Goal: Task Accomplishment & Management: Manage account settings

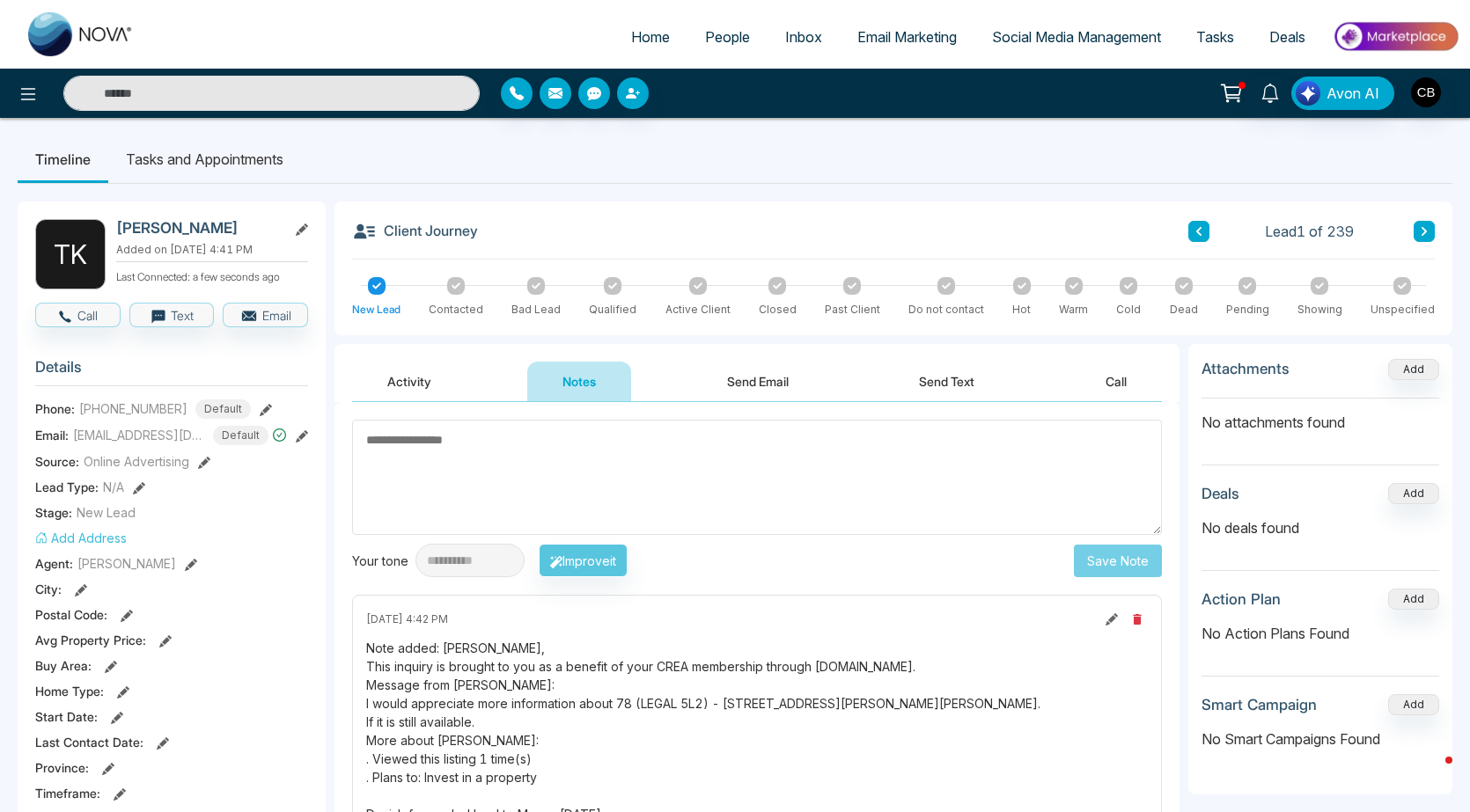
click at [632, 34] on span "Home" at bounding box center [650, 37] width 38 height 18
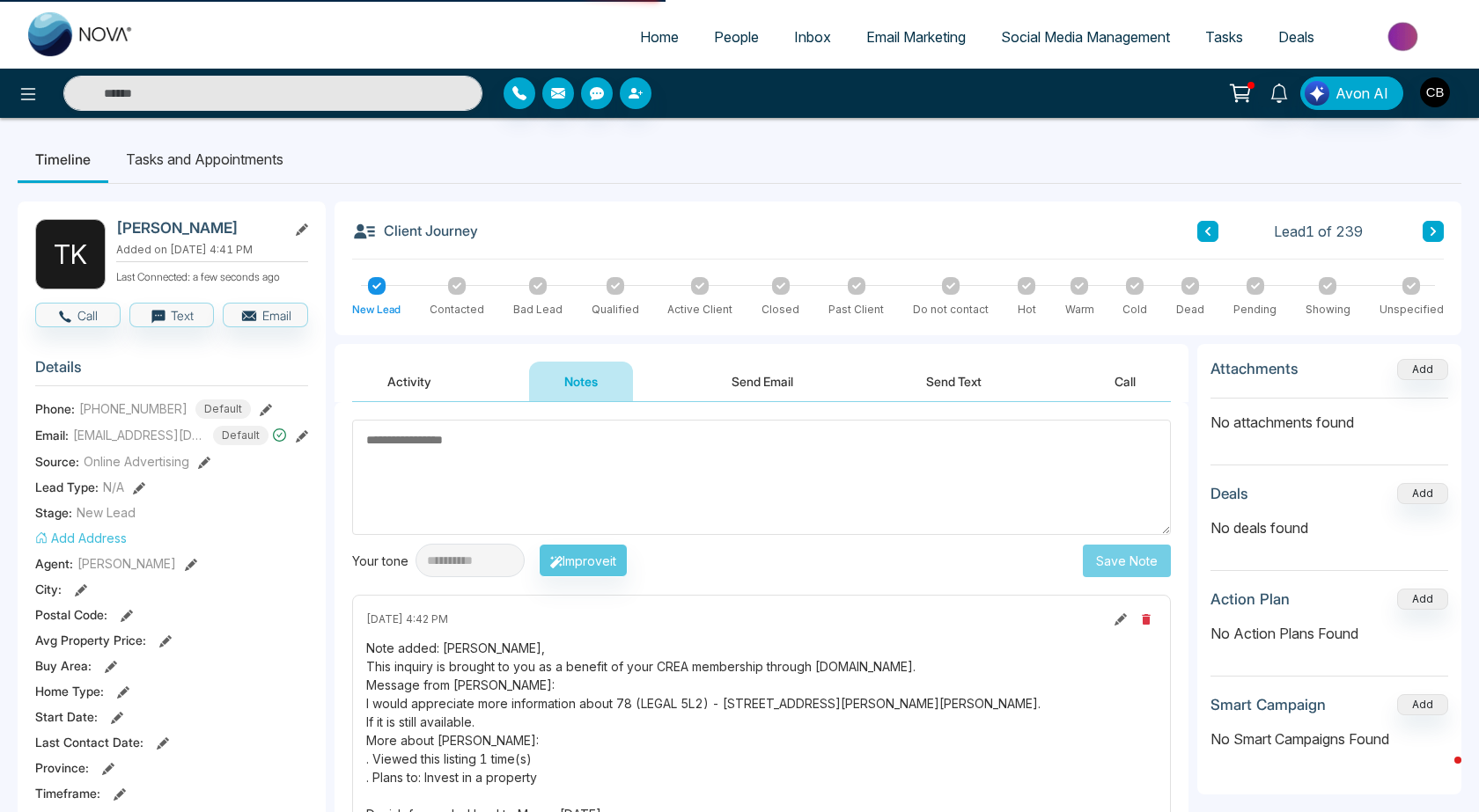
select select "*"
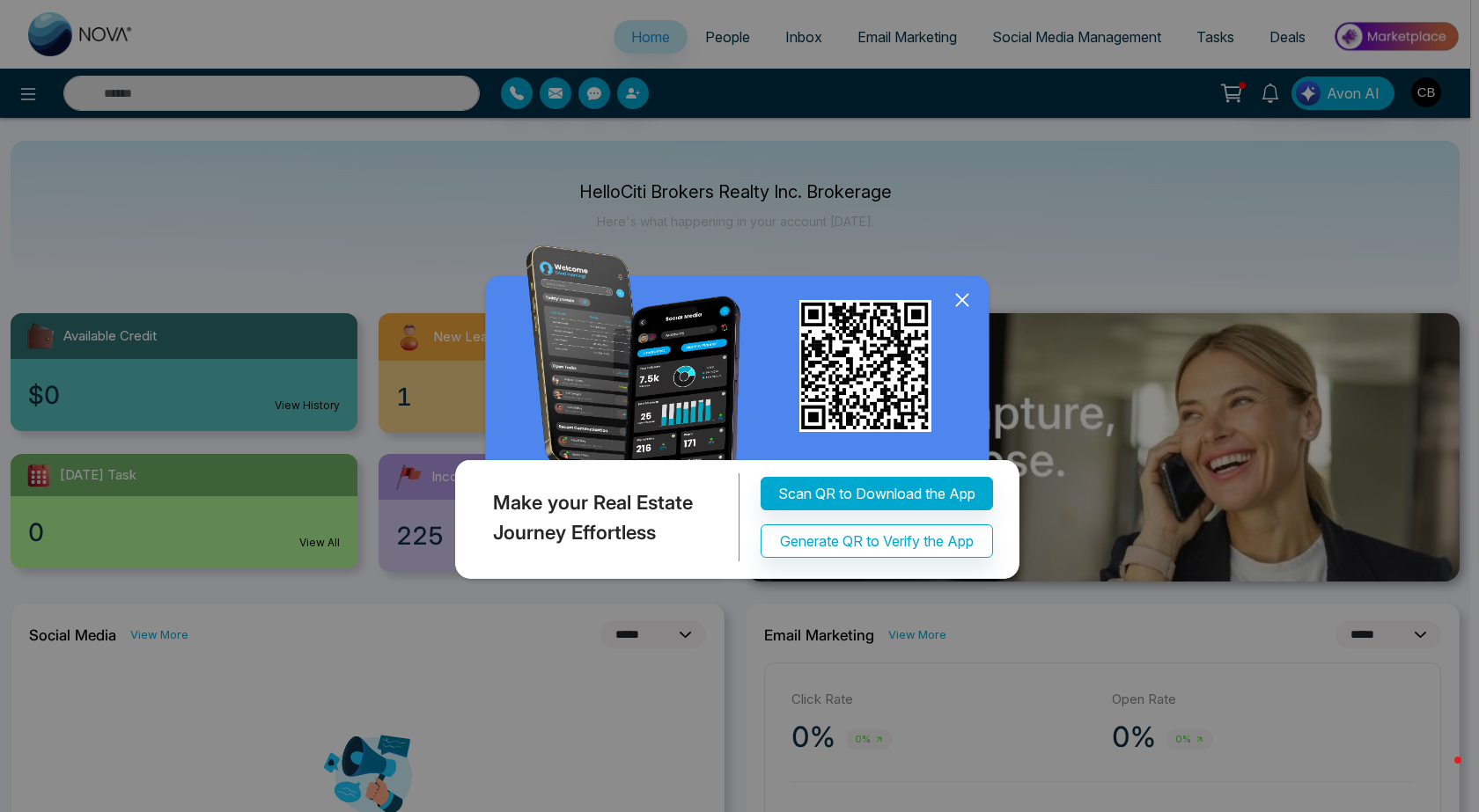
click at [1429, 90] on div "Make your Real Estate Journey Effortless Scan QR to Download the App Generate Q…" at bounding box center [740, 406] width 1479 height 812
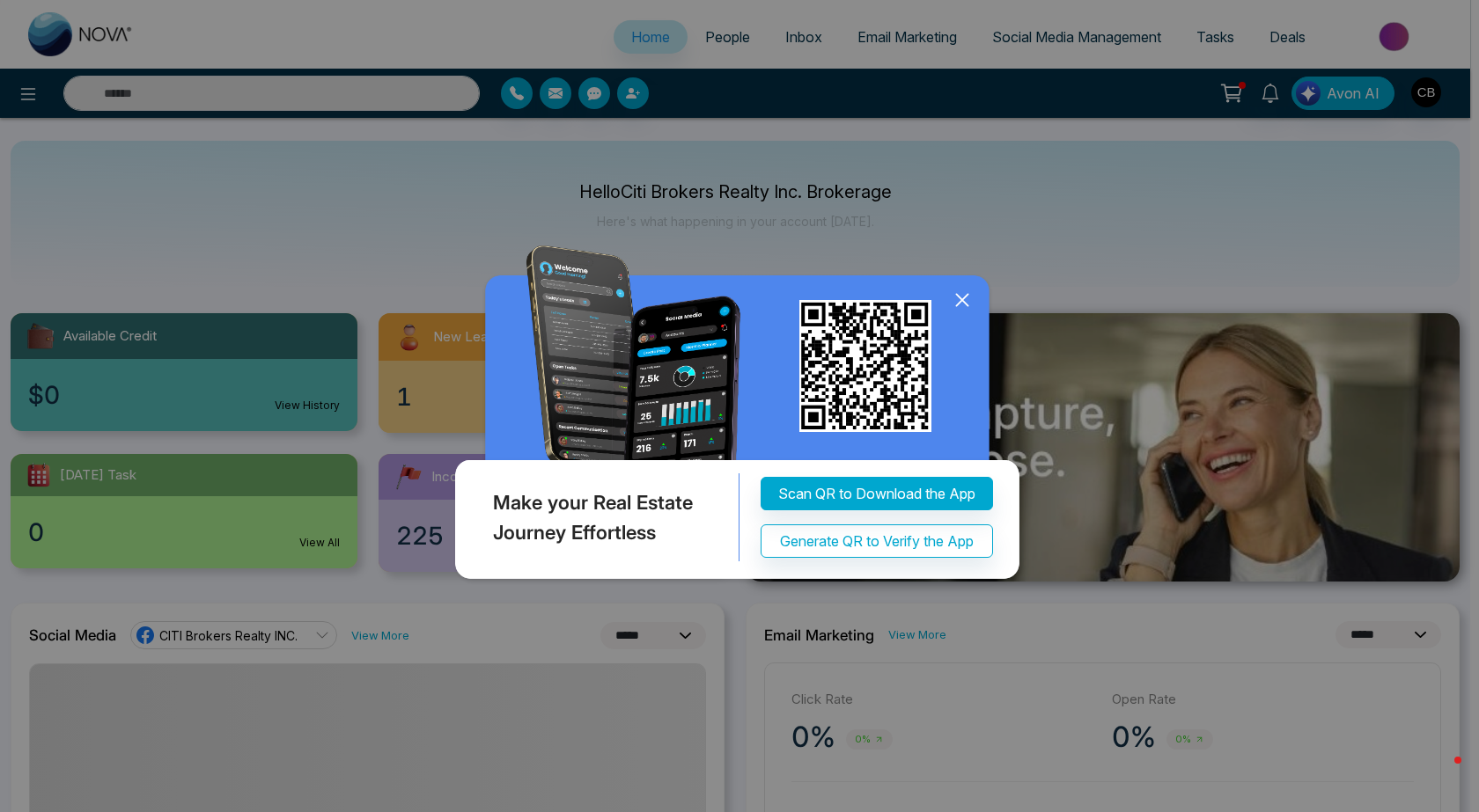
click at [957, 298] on icon at bounding box center [962, 300] width 26 height 26
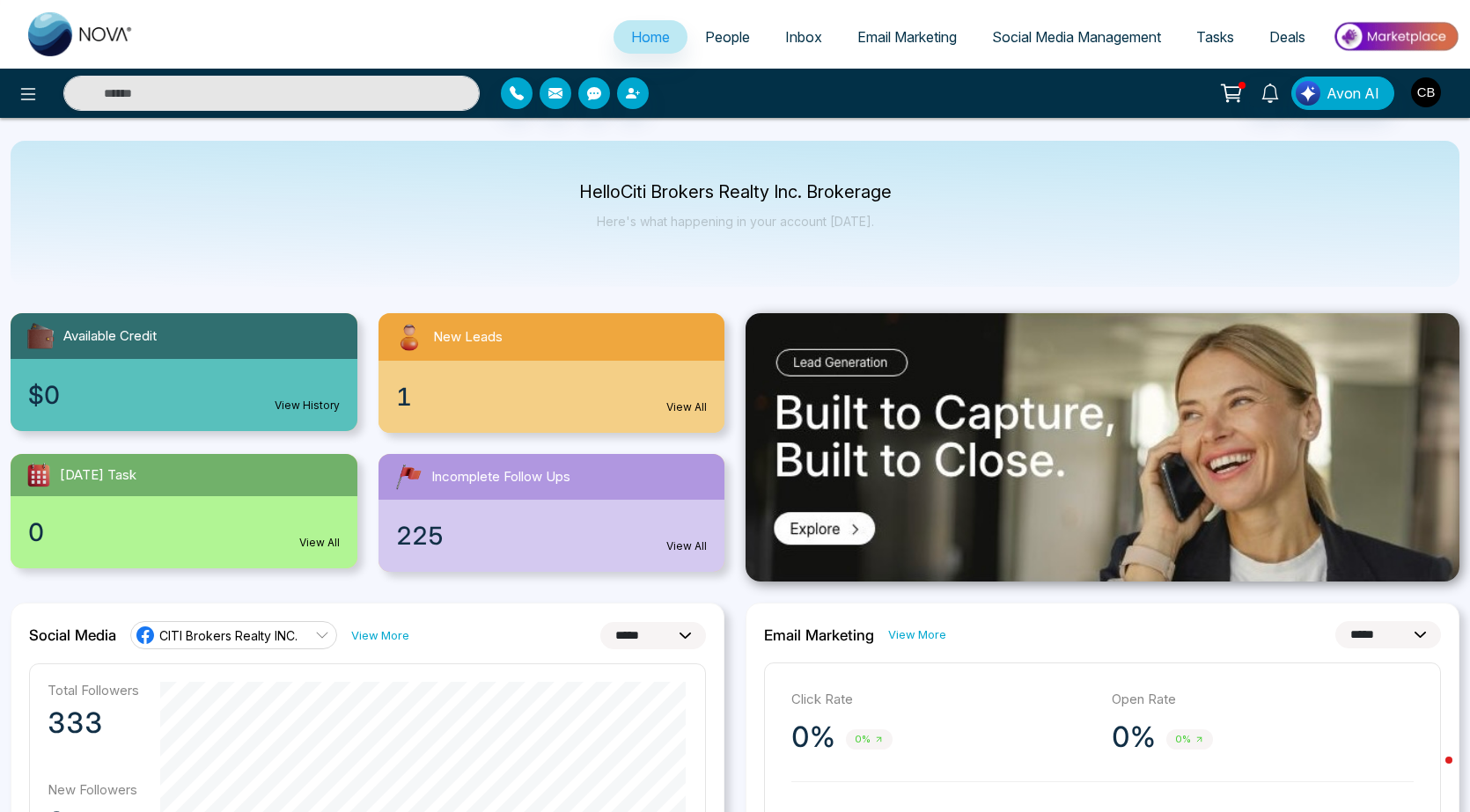
click at [1435, 90] on img "button" at bounding box center [1426, 92] width 30 height 30
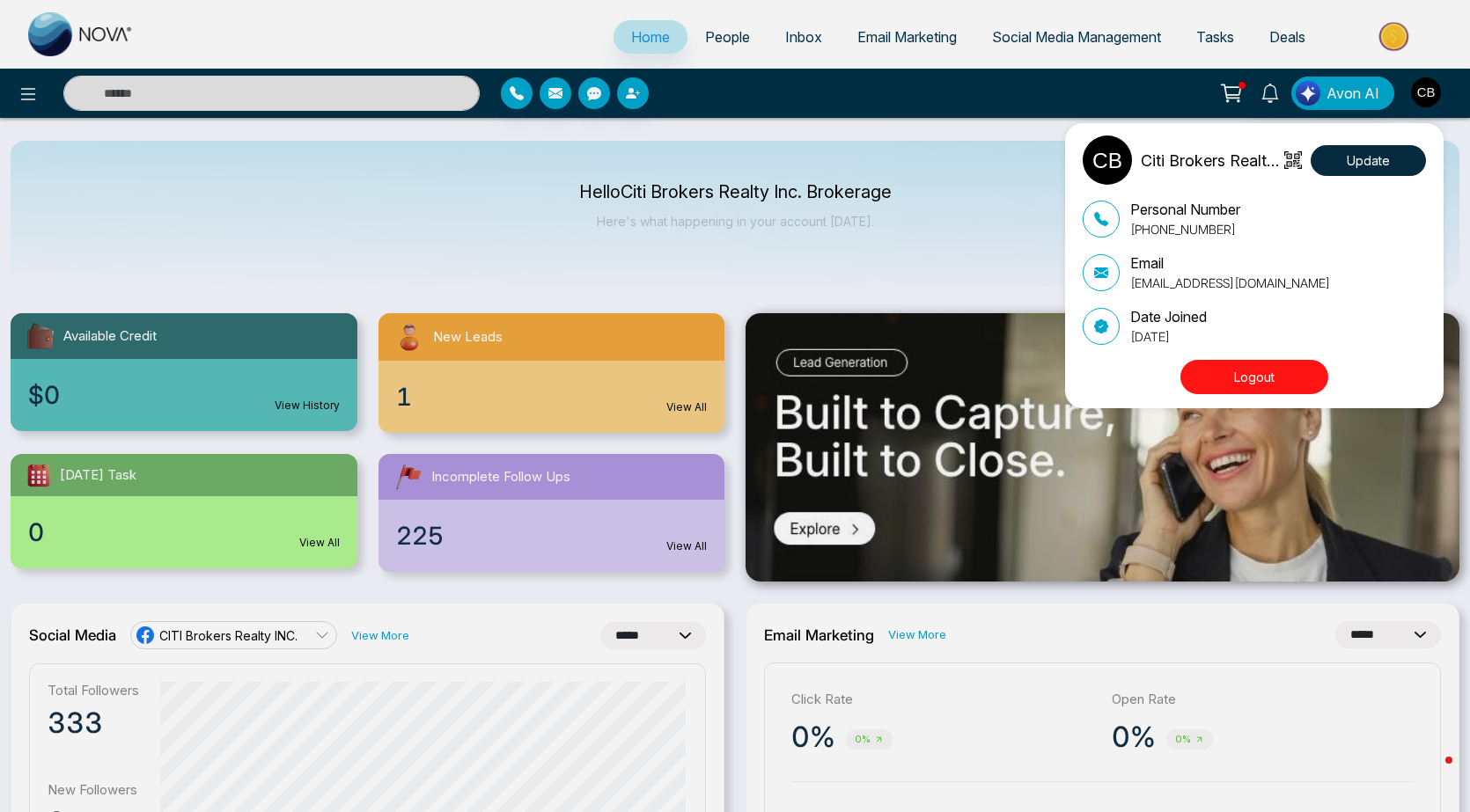
click at [1262, 380] on button "Logout" at bounding box center [1254, 377] width 148 height 34
